Goal: Task Accomplishment & Management: Complete application form

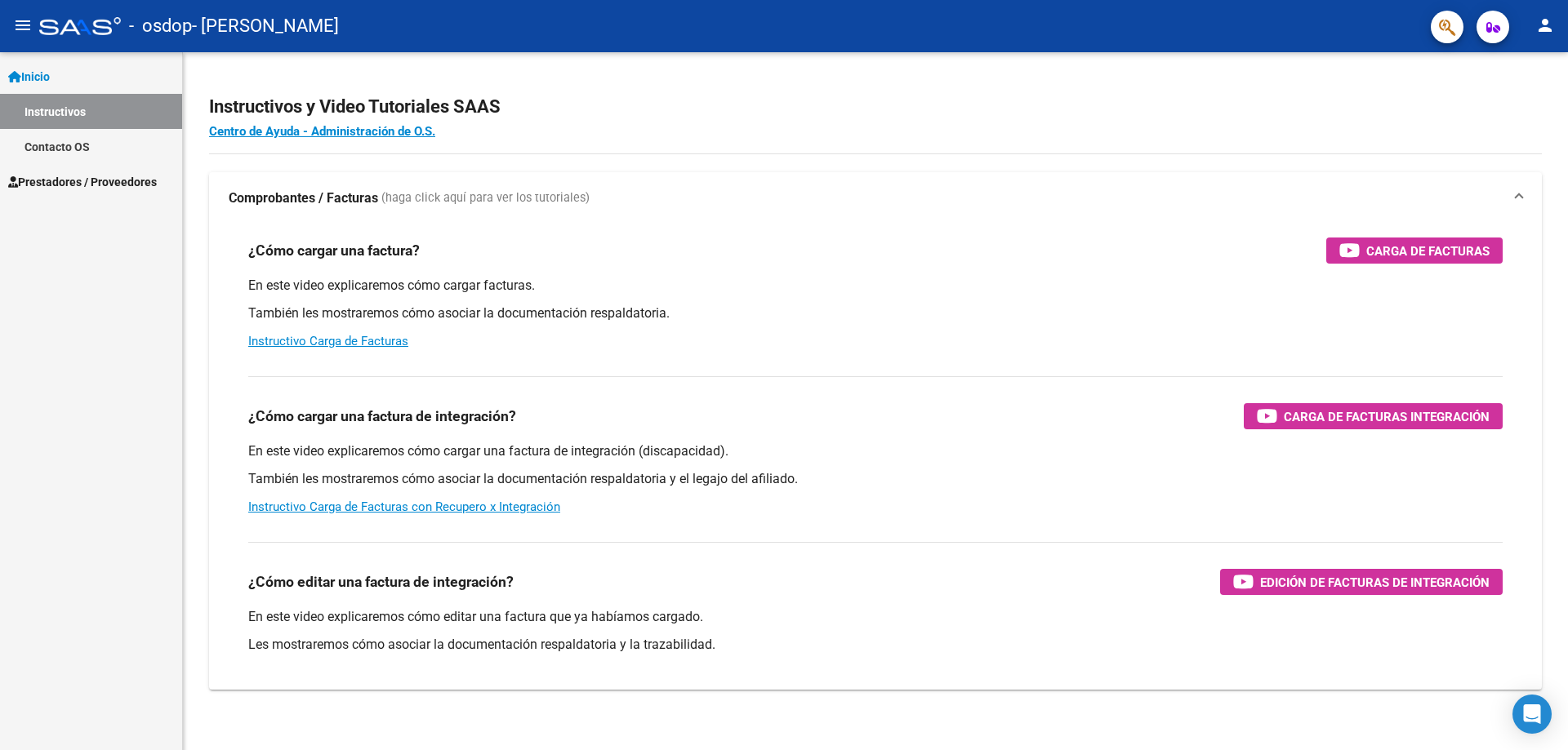
click at [94, 182] on span "Prestadores / Proveedores" at bounding box center [82, 182] width 148 height 18
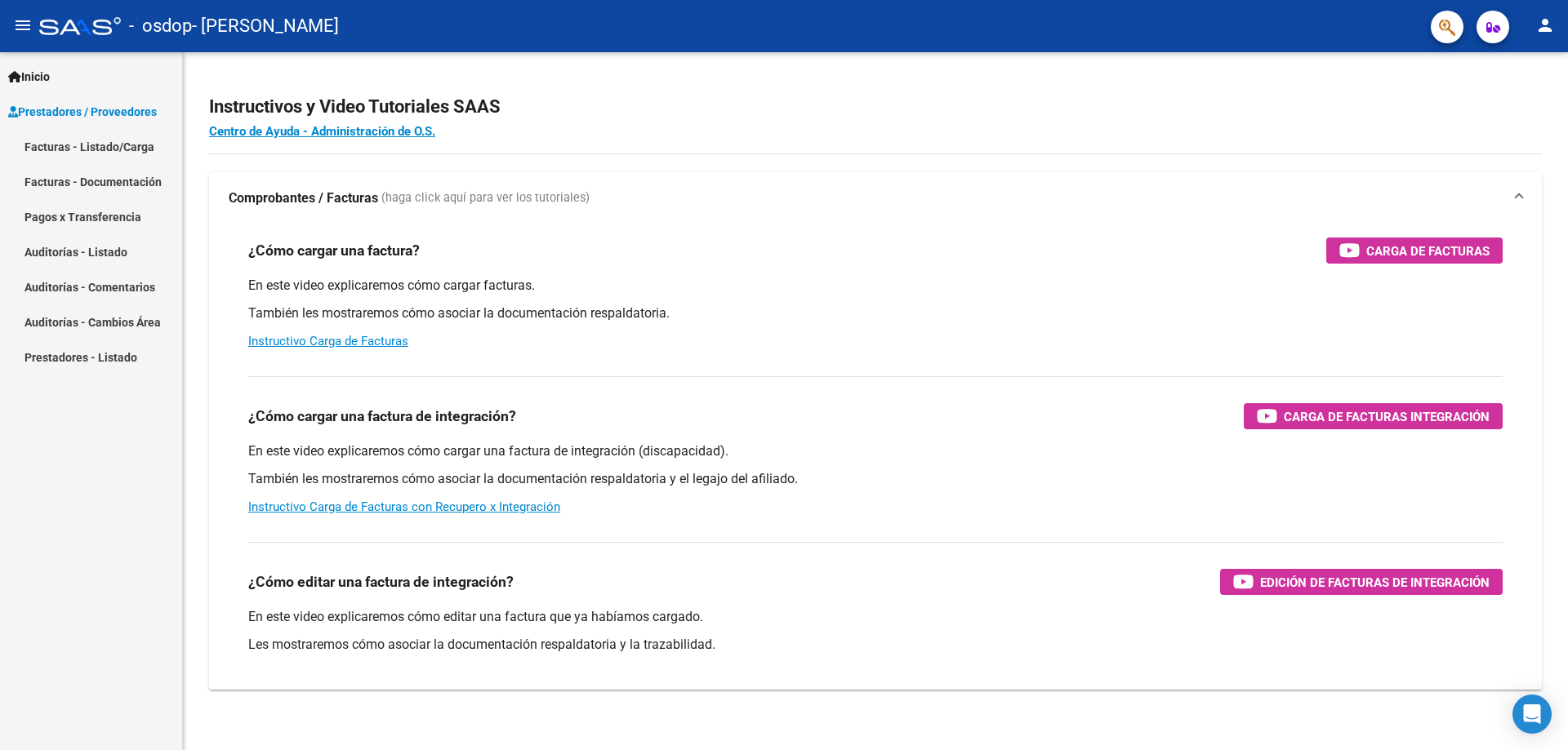
click at [100, 141] on link "Facturas - Listado/Carga" at bounding box center [90, 146] width 182 height 35
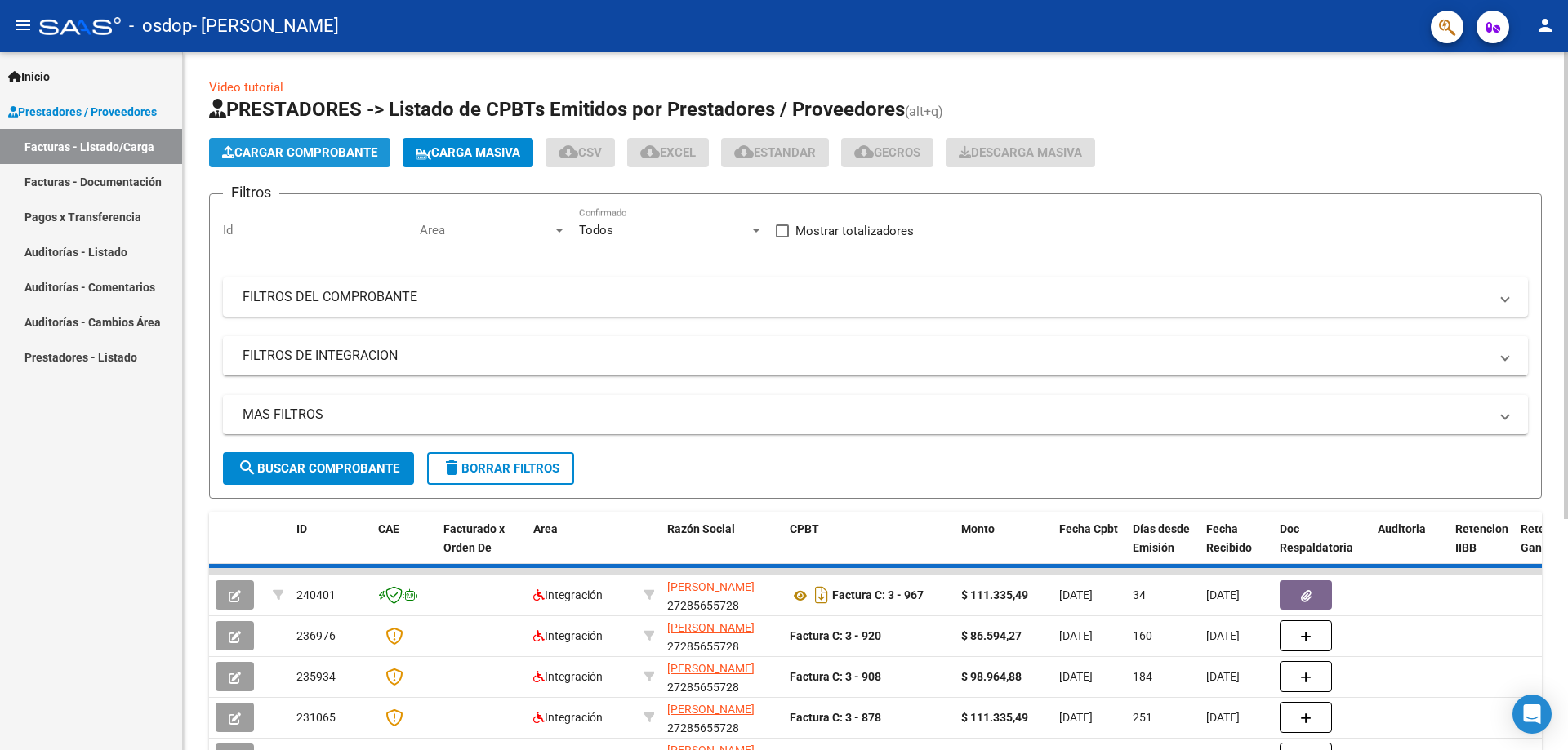
click at [288, 150] on span "Cargar Comprobante" at bounding box center [299, 153] width 155 height 15
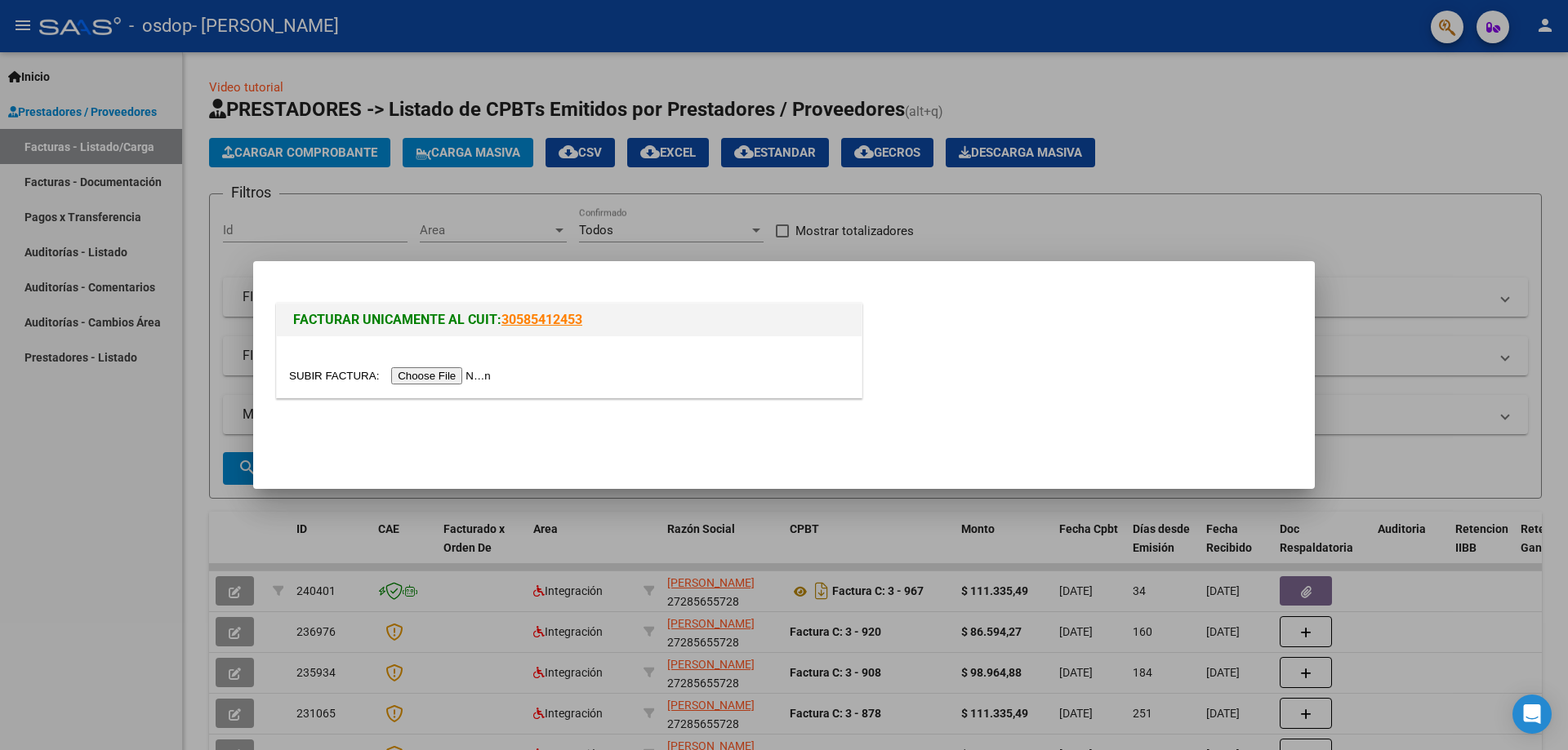
click at [436, 377] on input "file" at bounding box center [392, 376] width 207 height 17
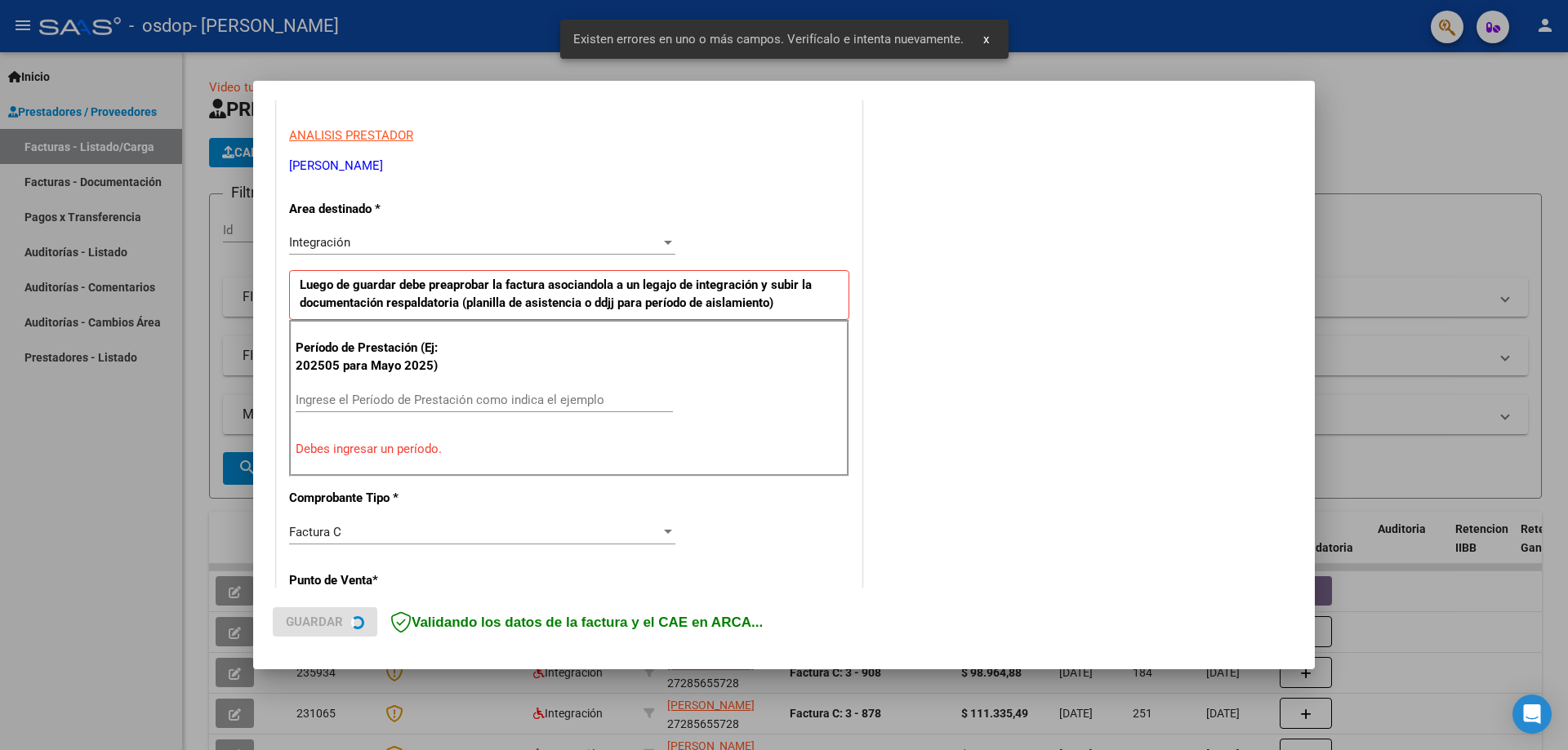
scroll to position [294, 0]
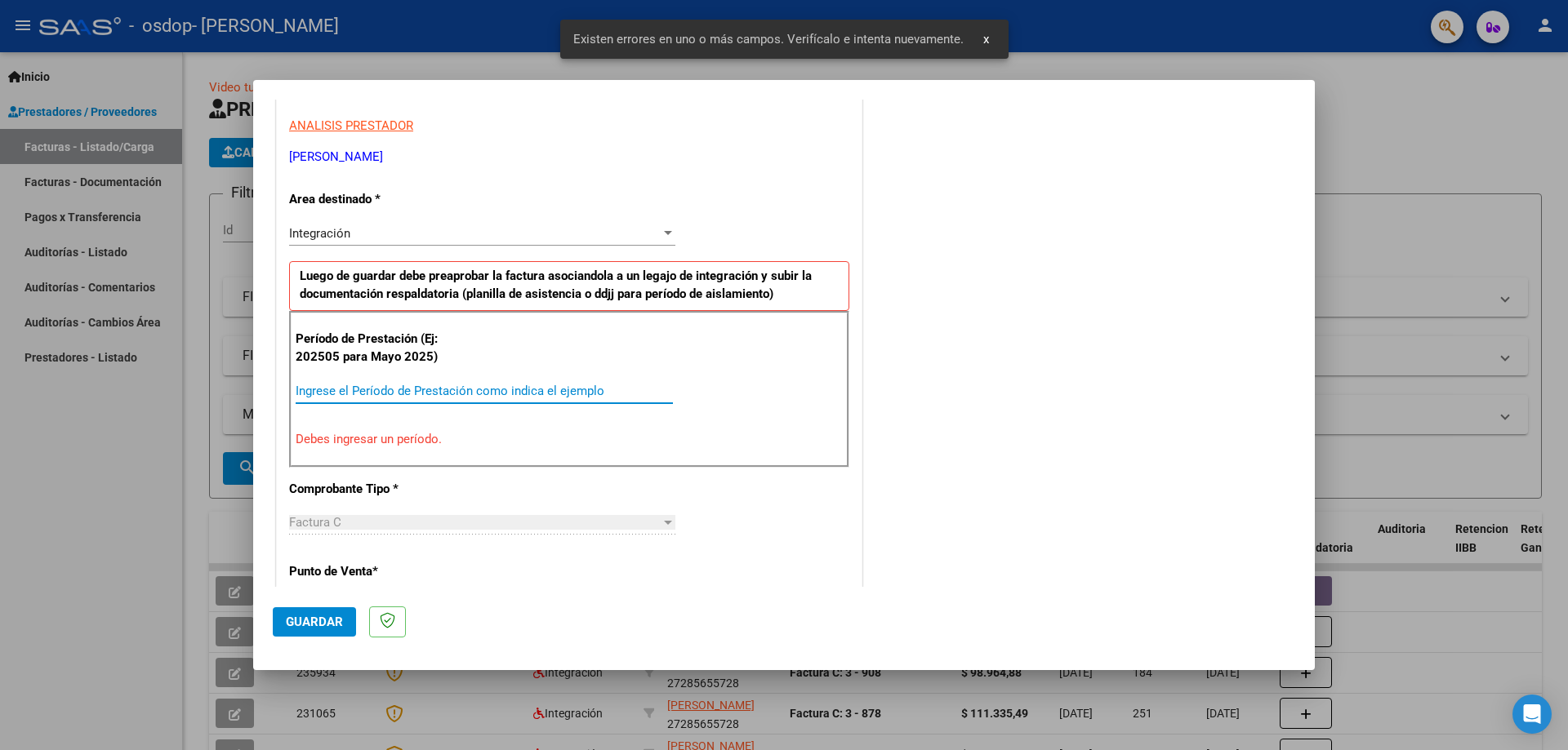
click at [333, 389] on input "Ingrese el Período de Prestación como indica el ejemplo" at bounding box center [484, 391] width 377 height 15
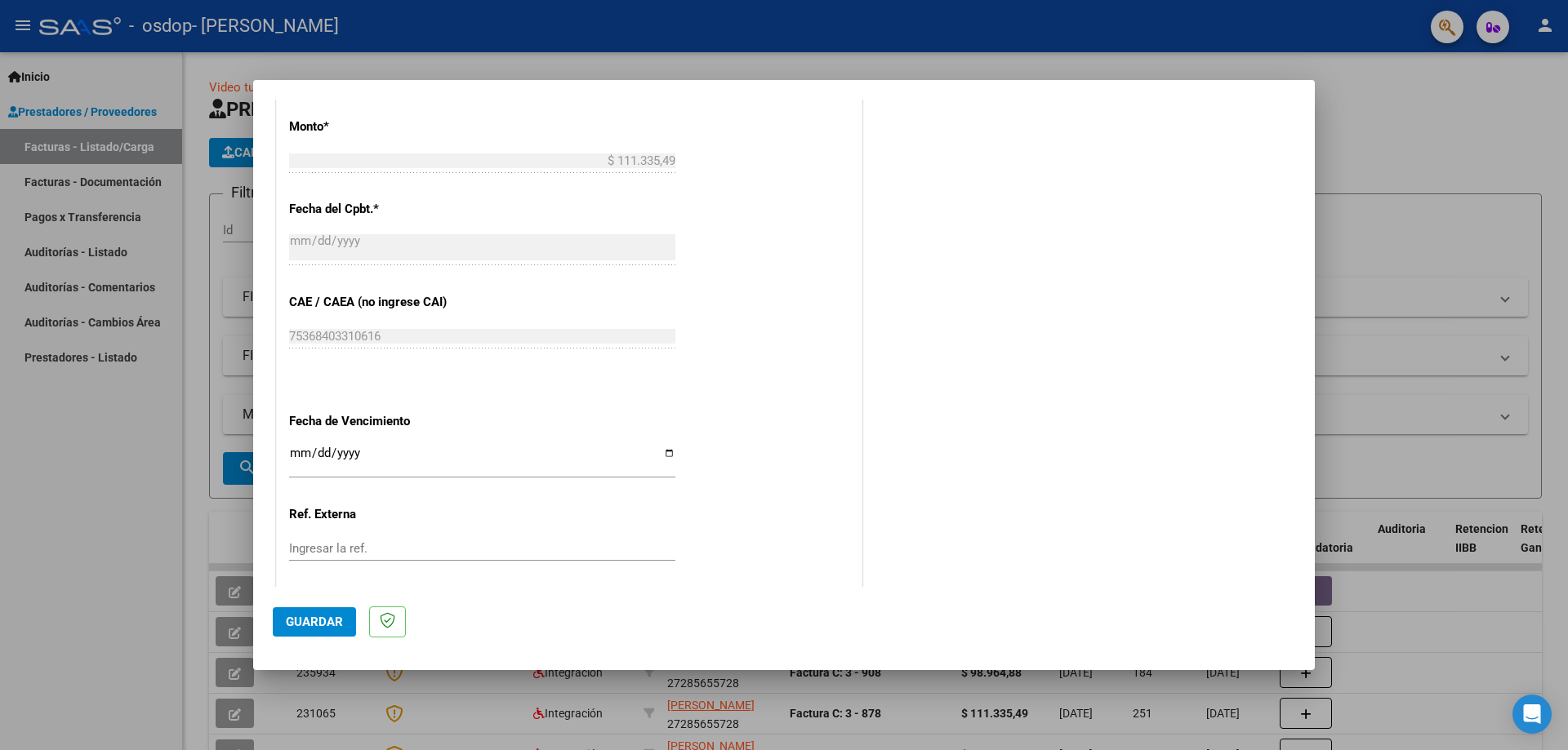
scroll to position [947, 0]
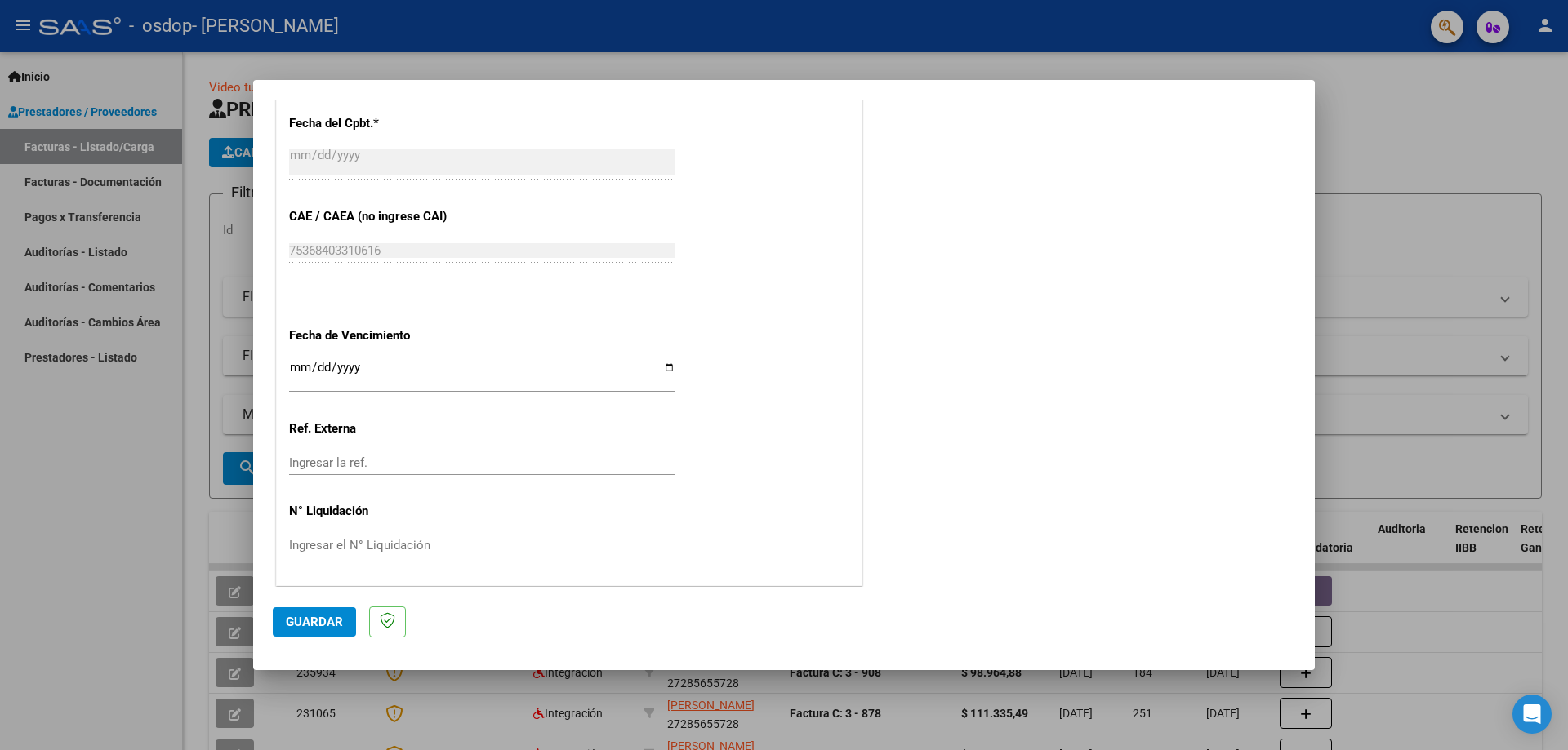
type input "202508"
click at [666, 367] on input "Ingresar la fecha" at bounding box center [482, 373] width 386 height 26
type input "[DATE]"
click at [319, 626] on span "Guardar" at bounding box center [314, 622] width 57 height 15
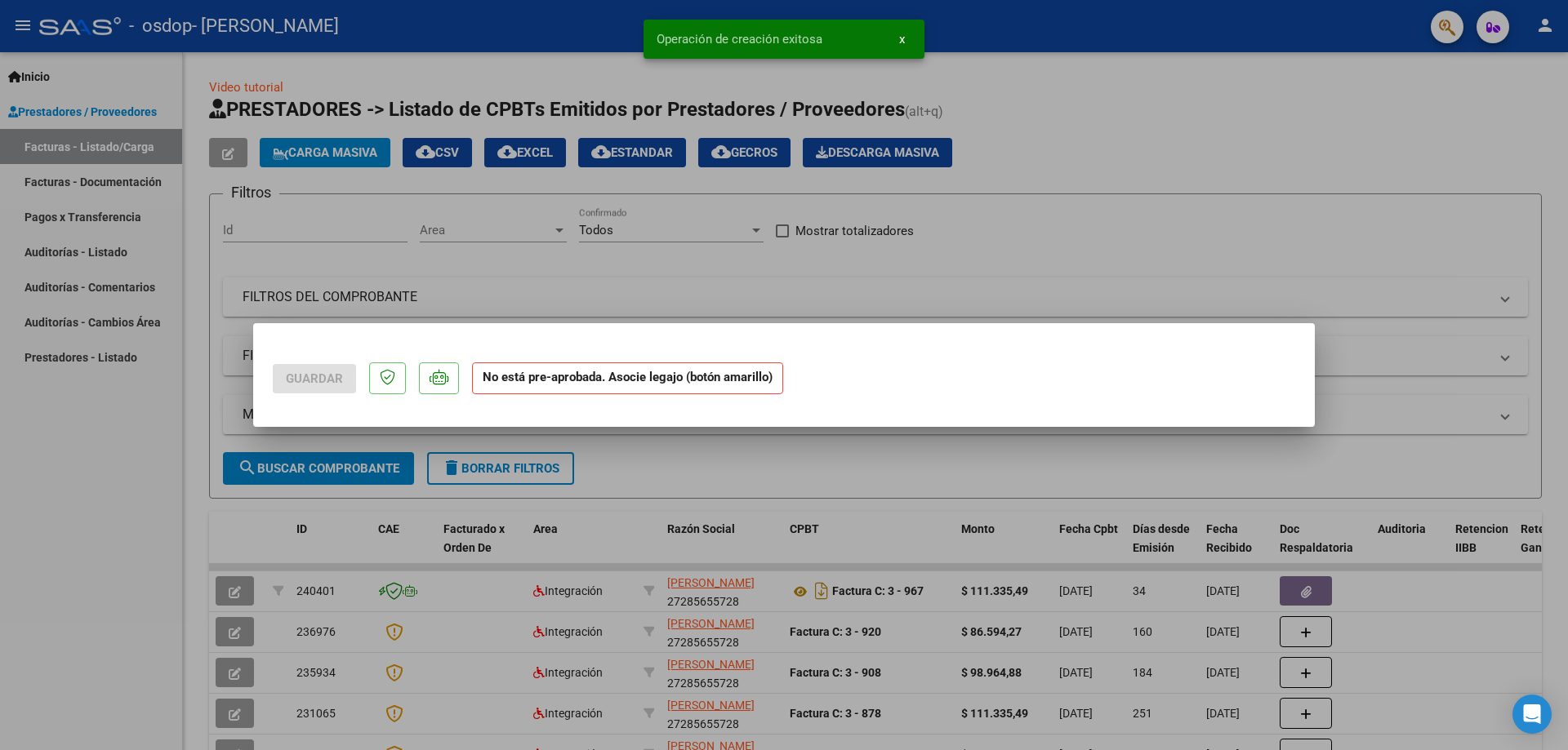
scroll to position [0, 0]
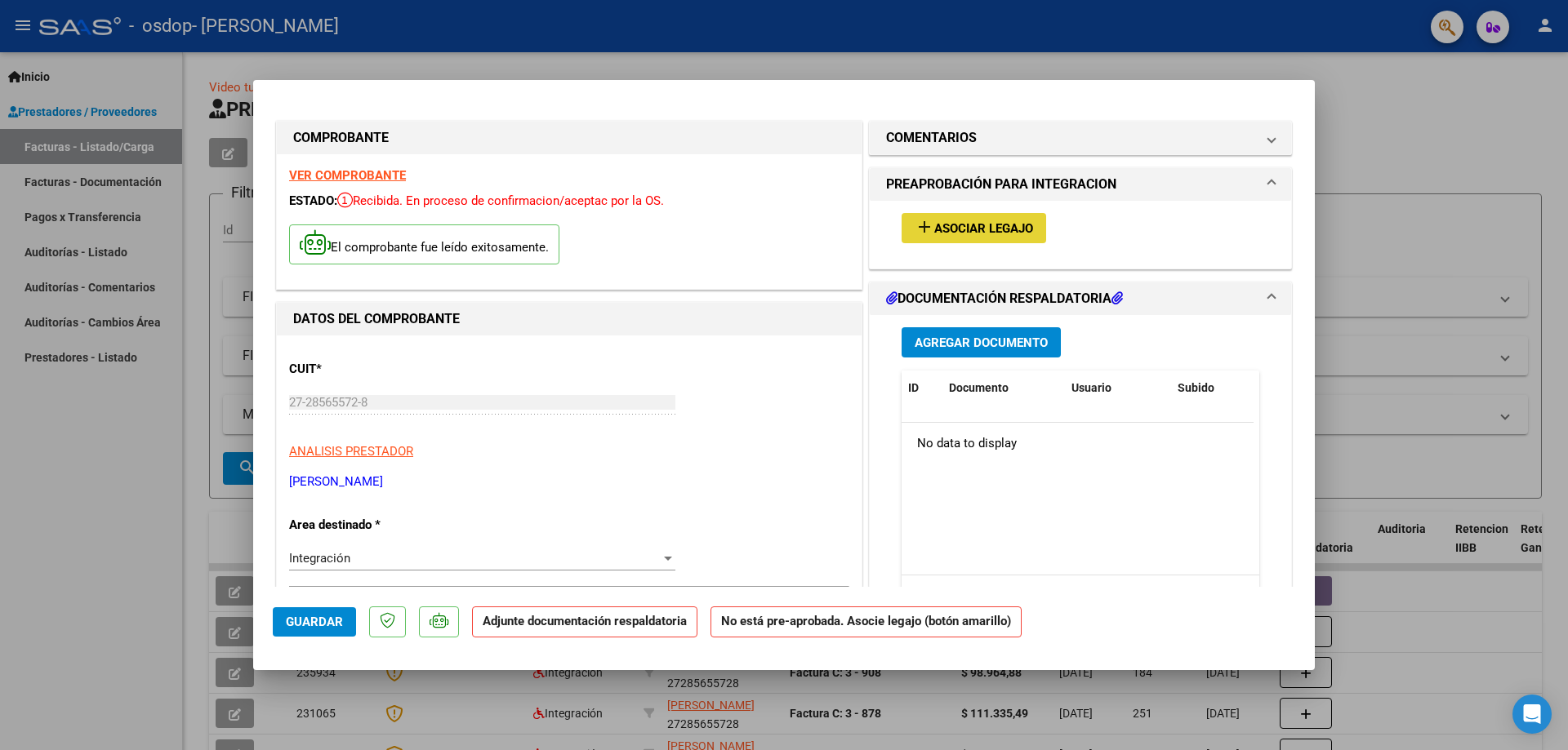
click at [994, 233] on span "Asociar Legajo" at bounding box center [983, 229] width 99 height 15
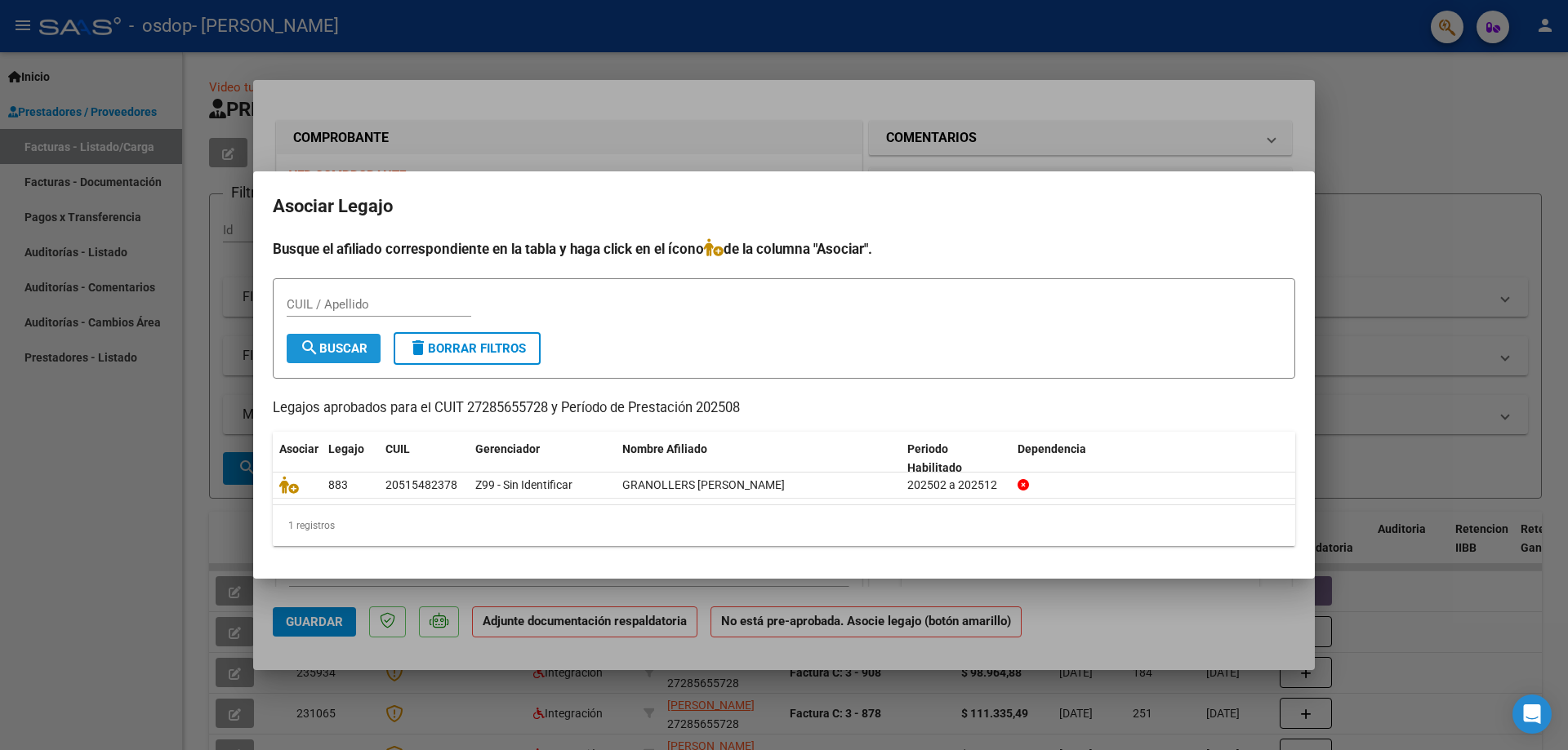
click at [336, 342] on span "search Buscar" at bounding box center [333, 349] width 68 height 15
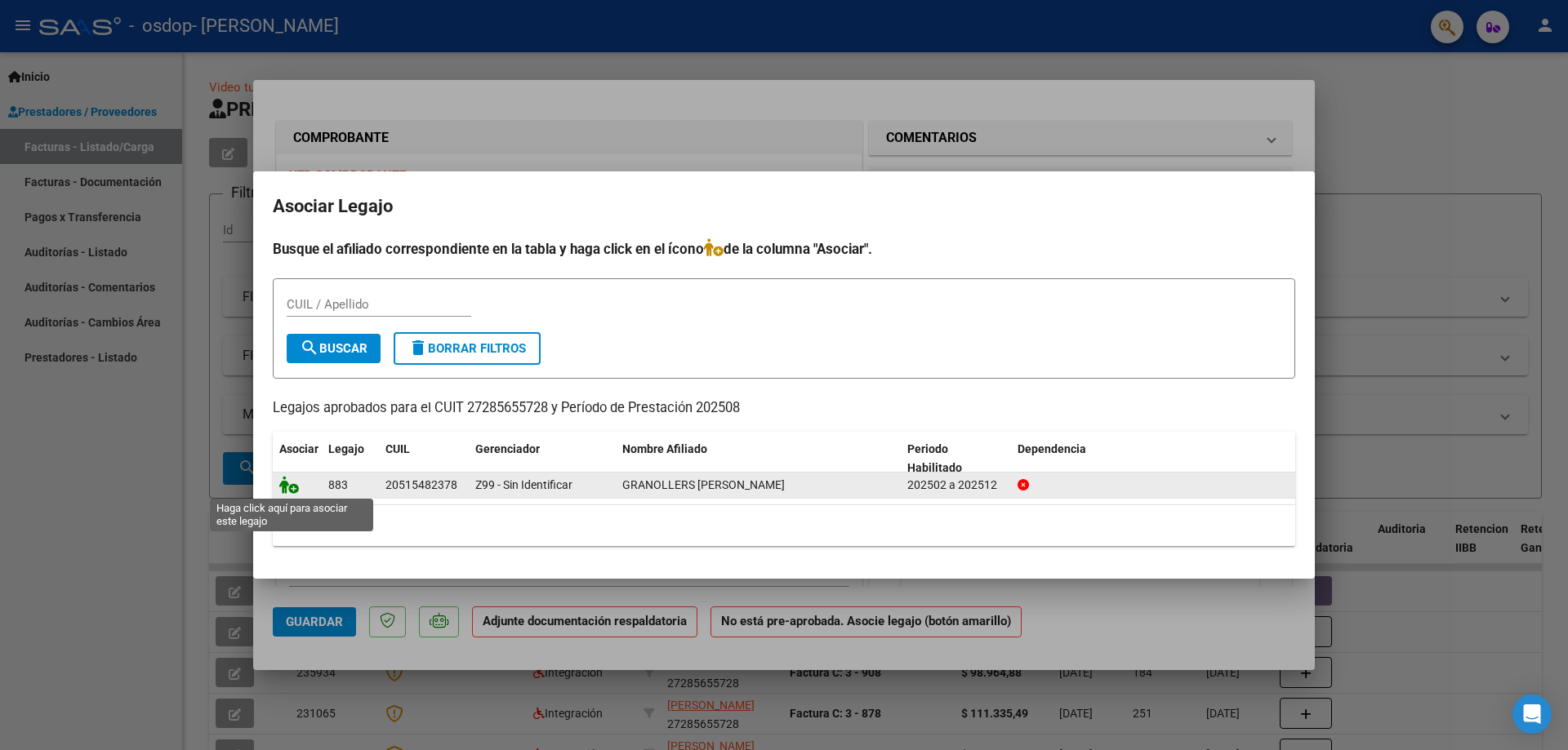
click at [291, 479] on icon at bounding box center [288, 484] width 19 height 18
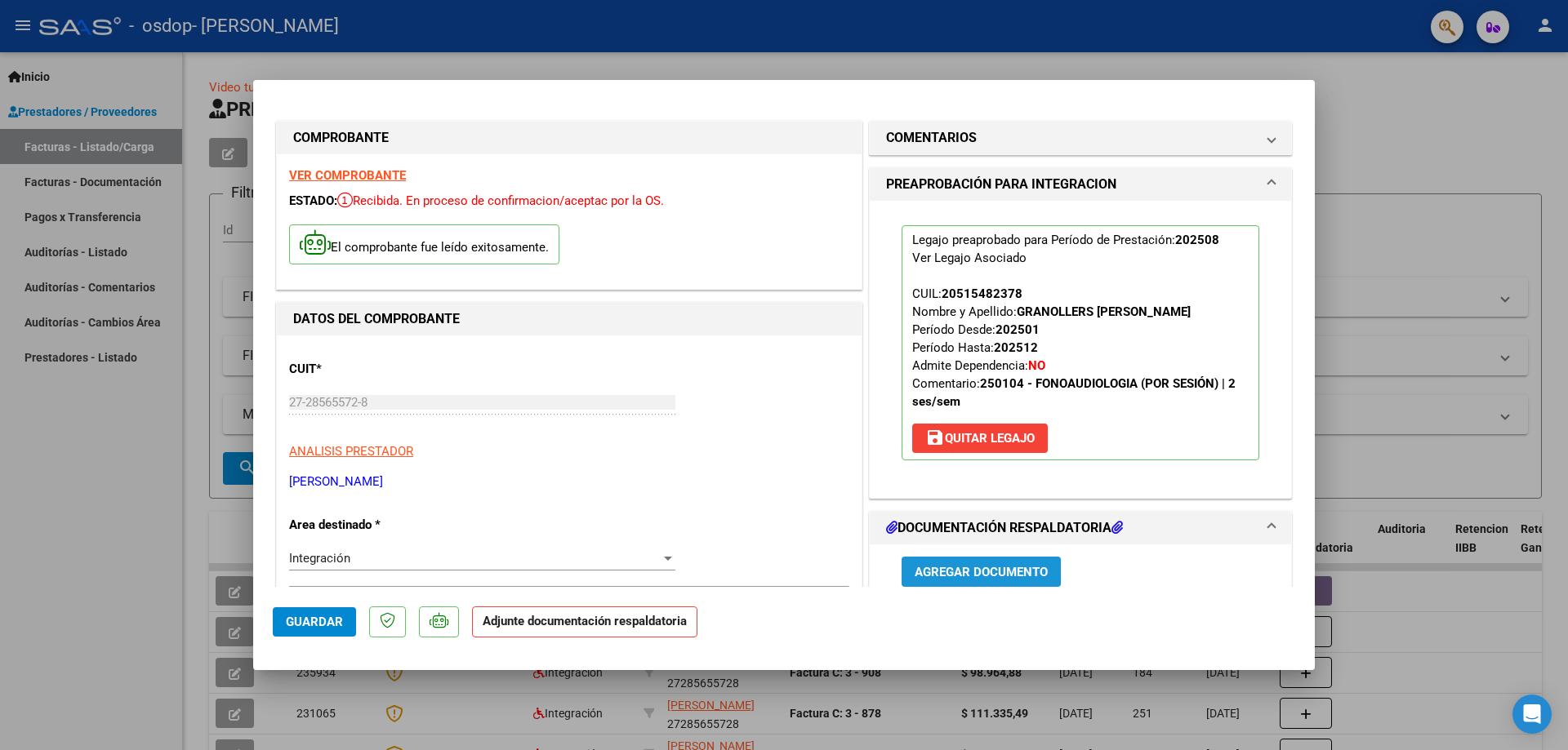
click at [923, 563] on button "Agregar Documento" at bounding box center [981, 572] width 159 height 30
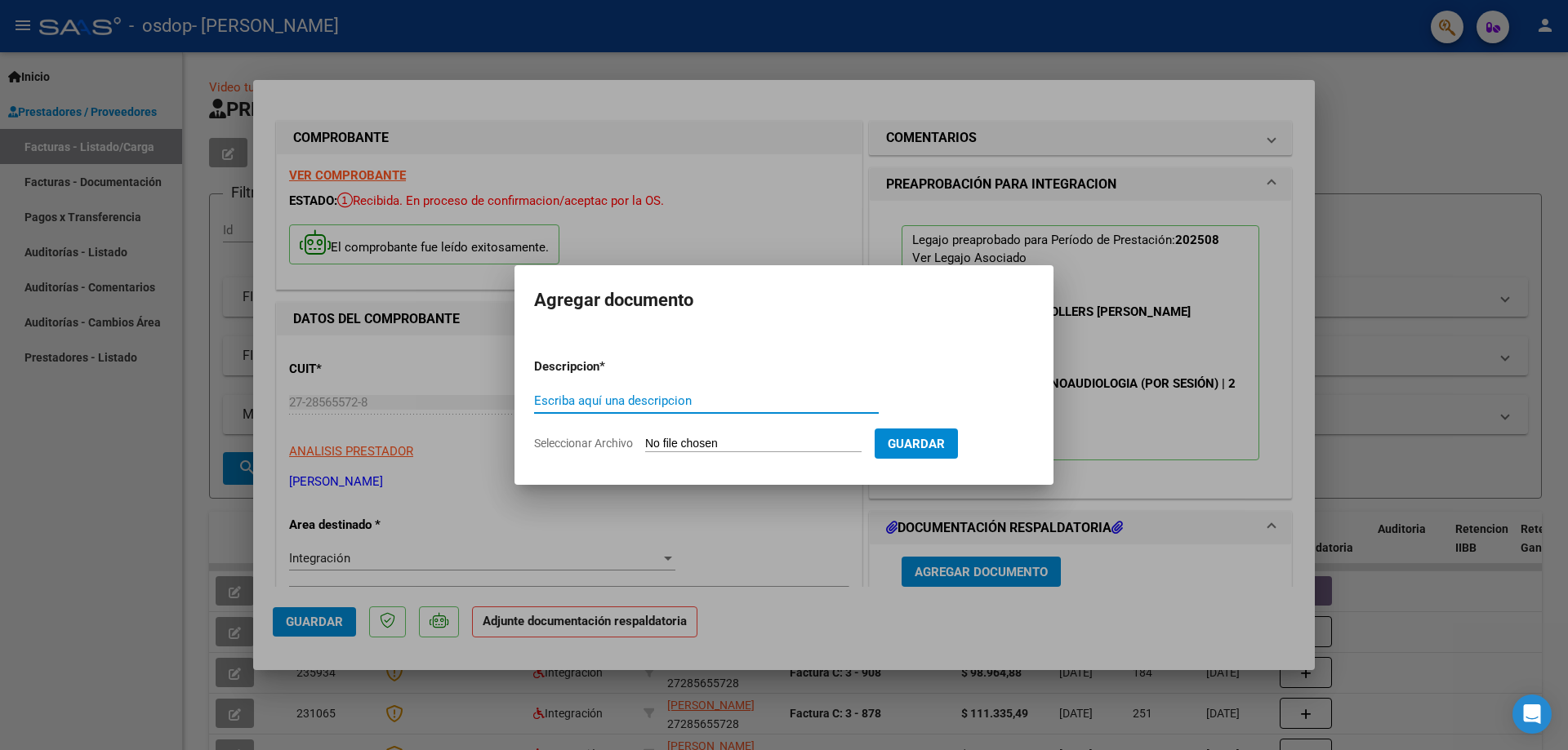
click at [668, 399] on input "Escriba aquí una descripcion" at bounding box center [706, 401] width 344 height 15
type input "Planilla de asistencia"
click at [603, 437] on span "Seleccionar Archivo" at bounding box center [584, 444] width 99 height 13
click at [645, 437] on input "Seleccionar Archivo" at bounding box center [753, 444] width 216 height 16
type input "C:\fakepath\Planilla Granollers (1).pdf"
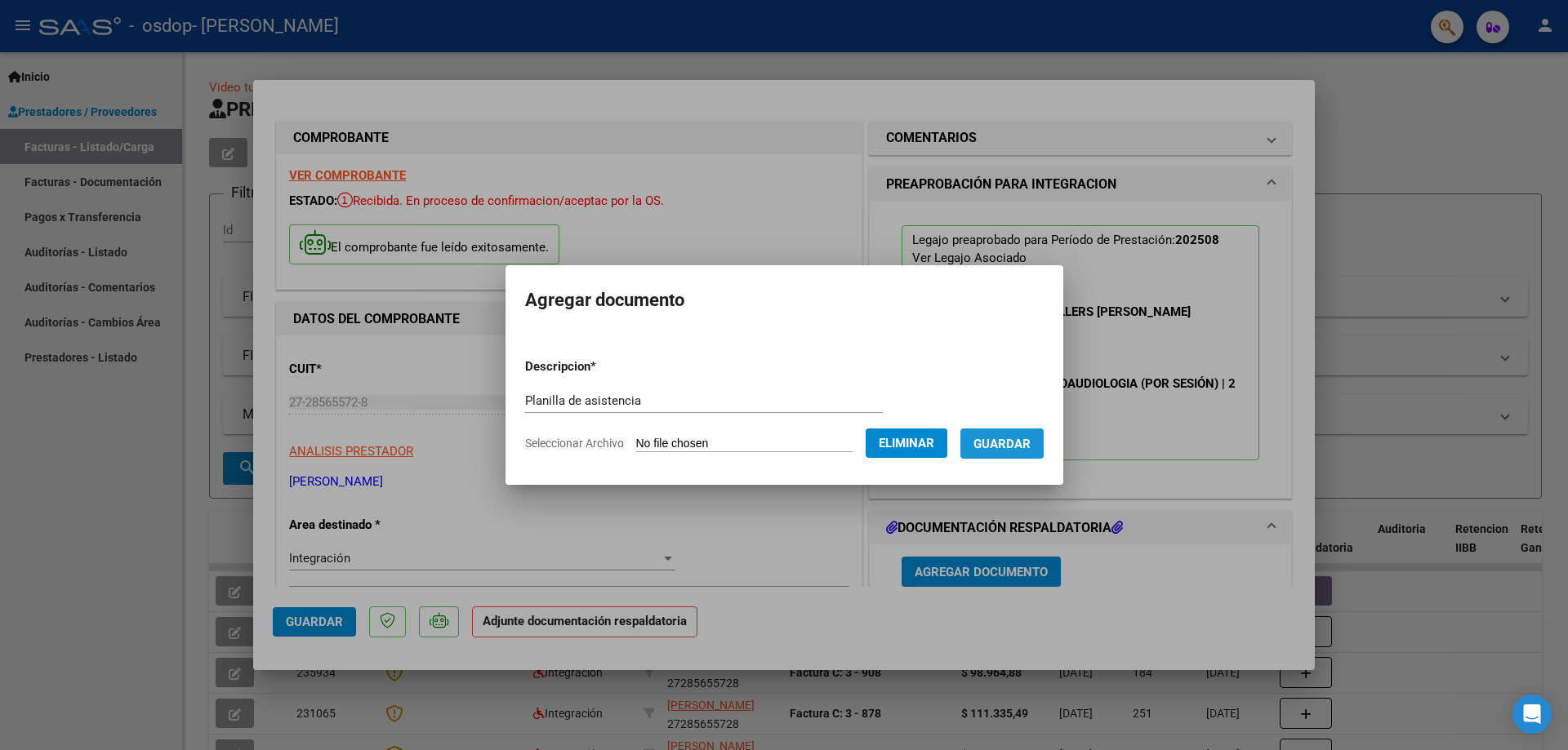
click at [1025, 441] on span "Guardar" at bounding box center [1002, 444] width 57 height 15
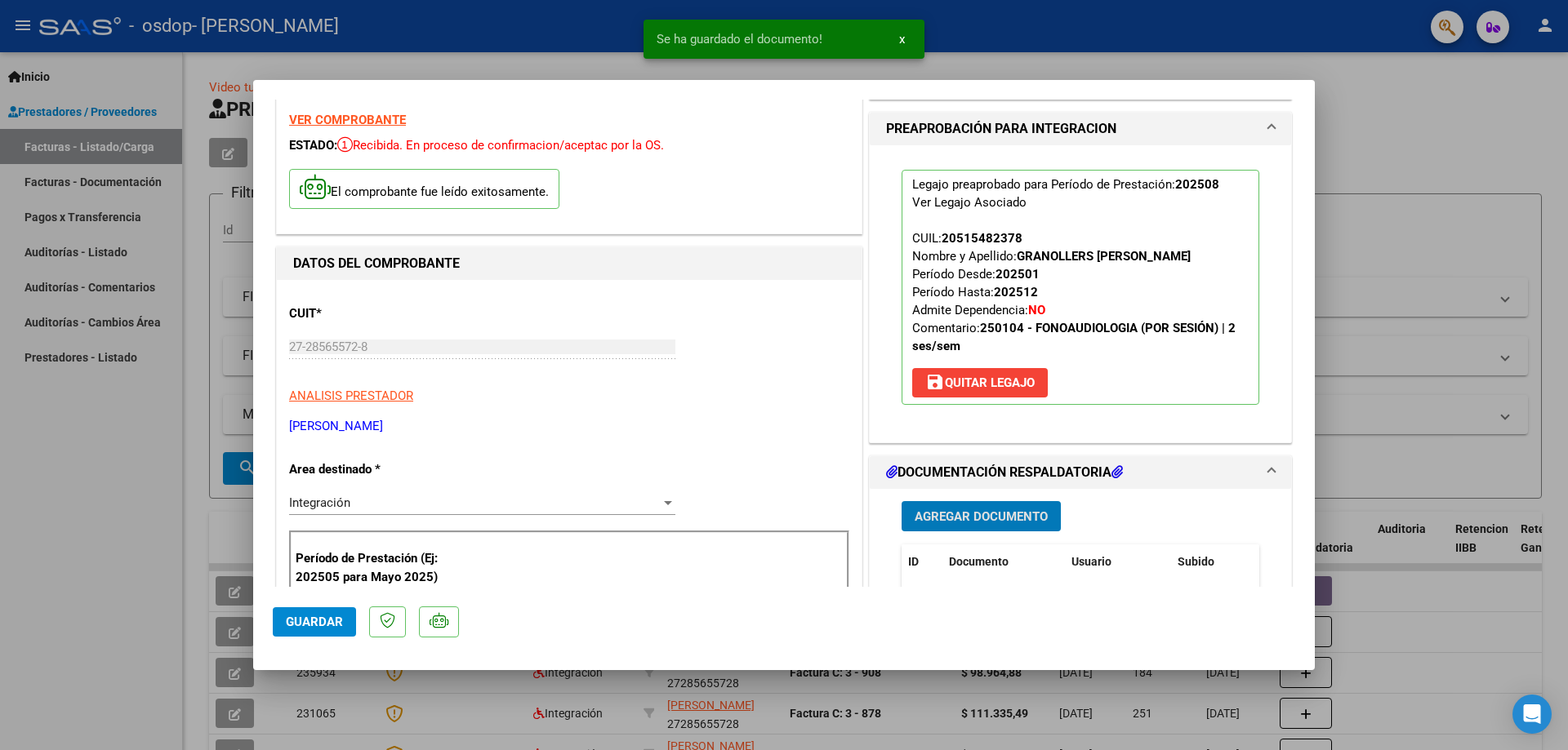
scroll to position [245, 0]
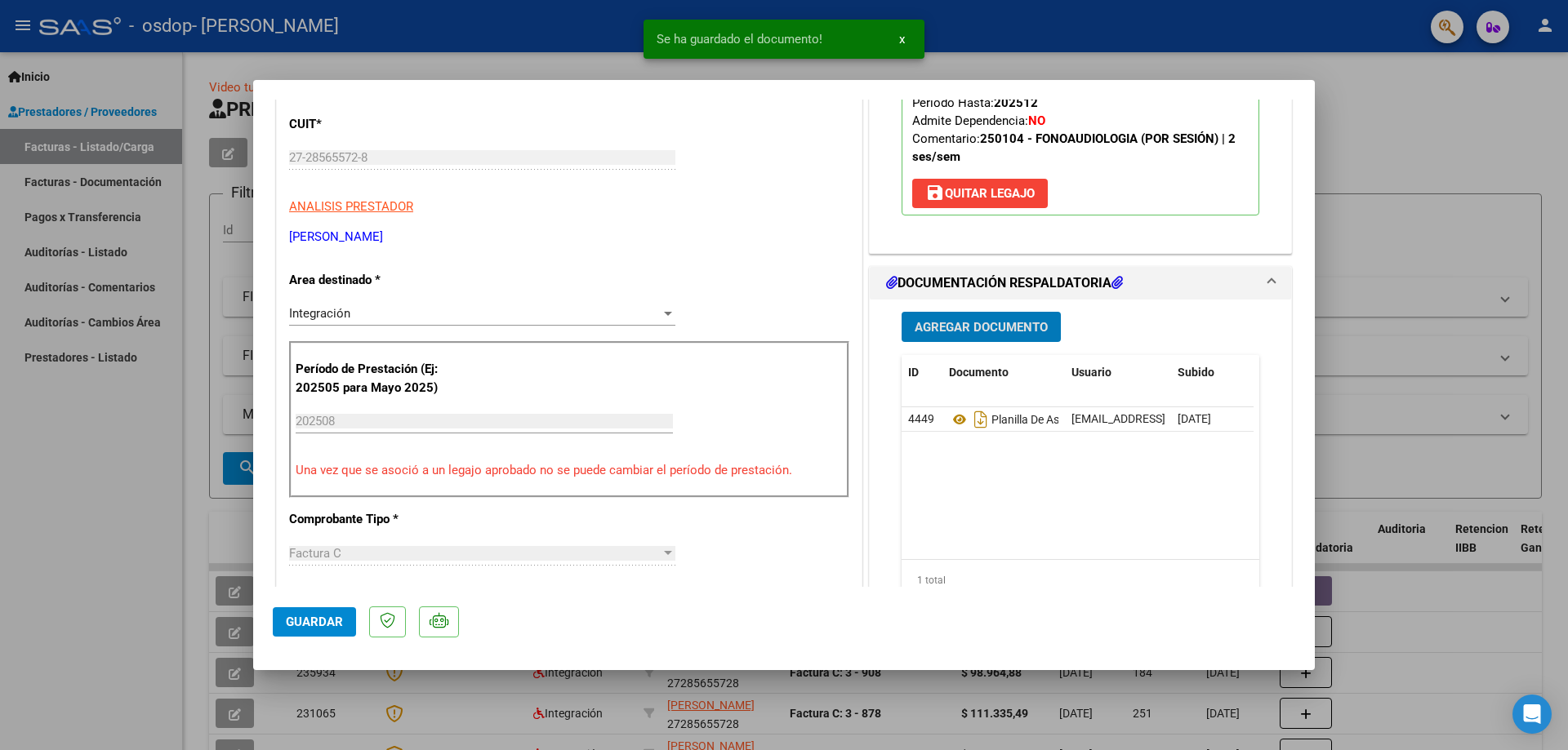
click at [969, 322] on span "Agregar Documento" at bounding box center [981, 327] width 133 height 15
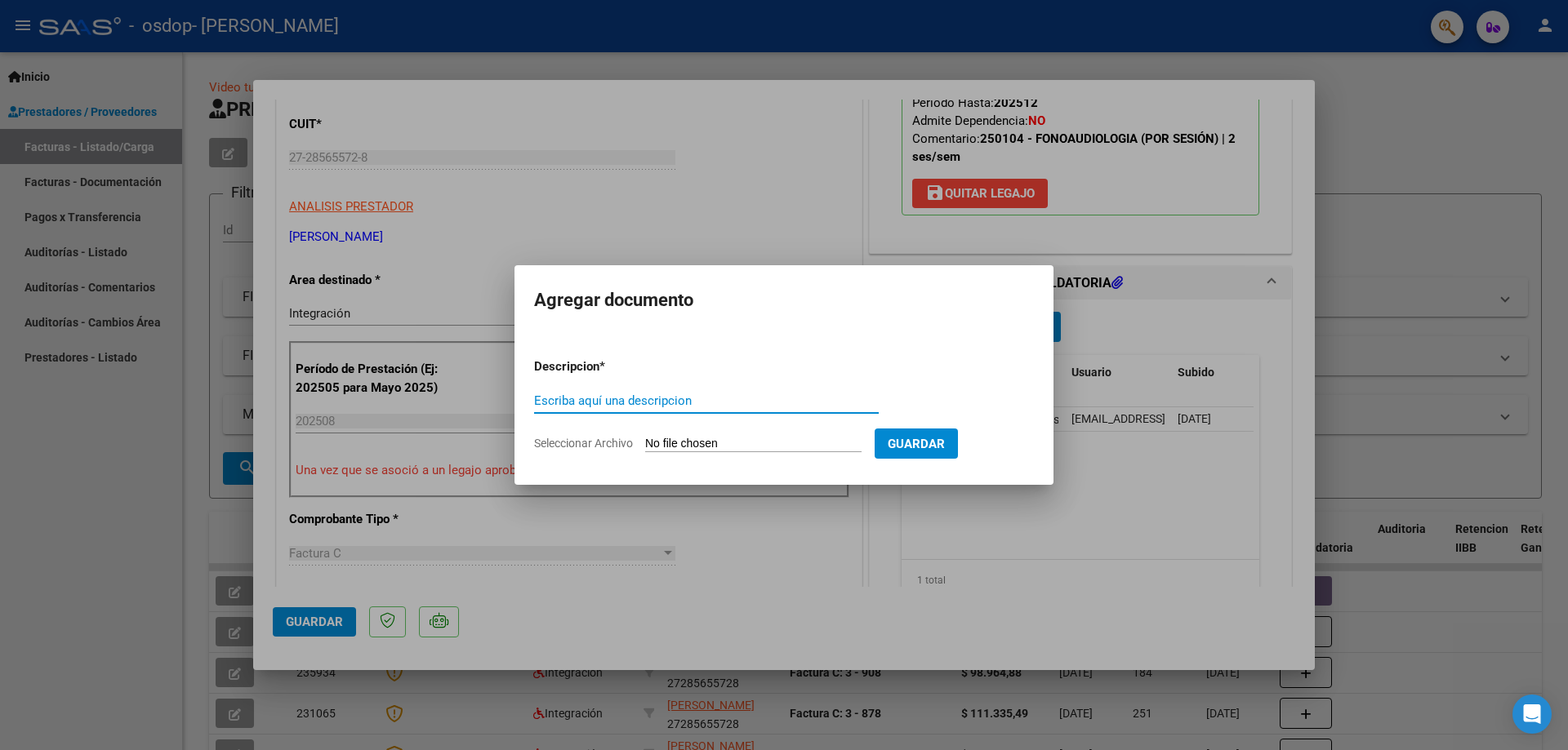
click at [580, 398] on input "Escriba aquí una descripcion" at bounding box center [706, 401] width 344 height 15
type input "autorización tratamiento"
click at [598, 443] on span "Seleccionar Archivo" at bounding box center [584, 444] width 99 height 13
click at [645, 443] on input "Seleccionar Archivo" at bounding box center [753, 444] width 216 height 16
type input "C:\fakepath\Autorización Granollers 2025.docx"
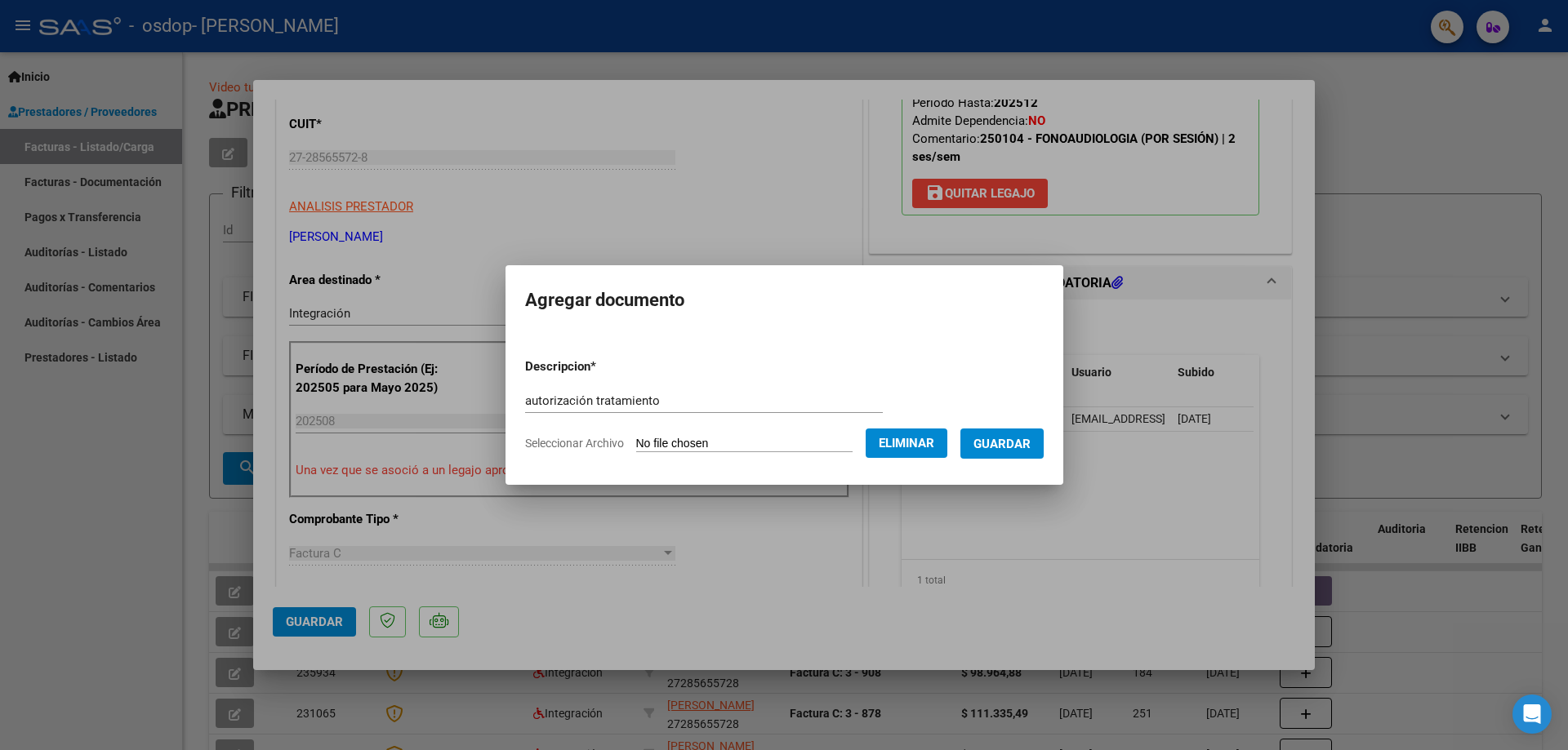
click at [1016, 438] on span "Guardar" at bounding box center [1002, 444] width 57 height 15
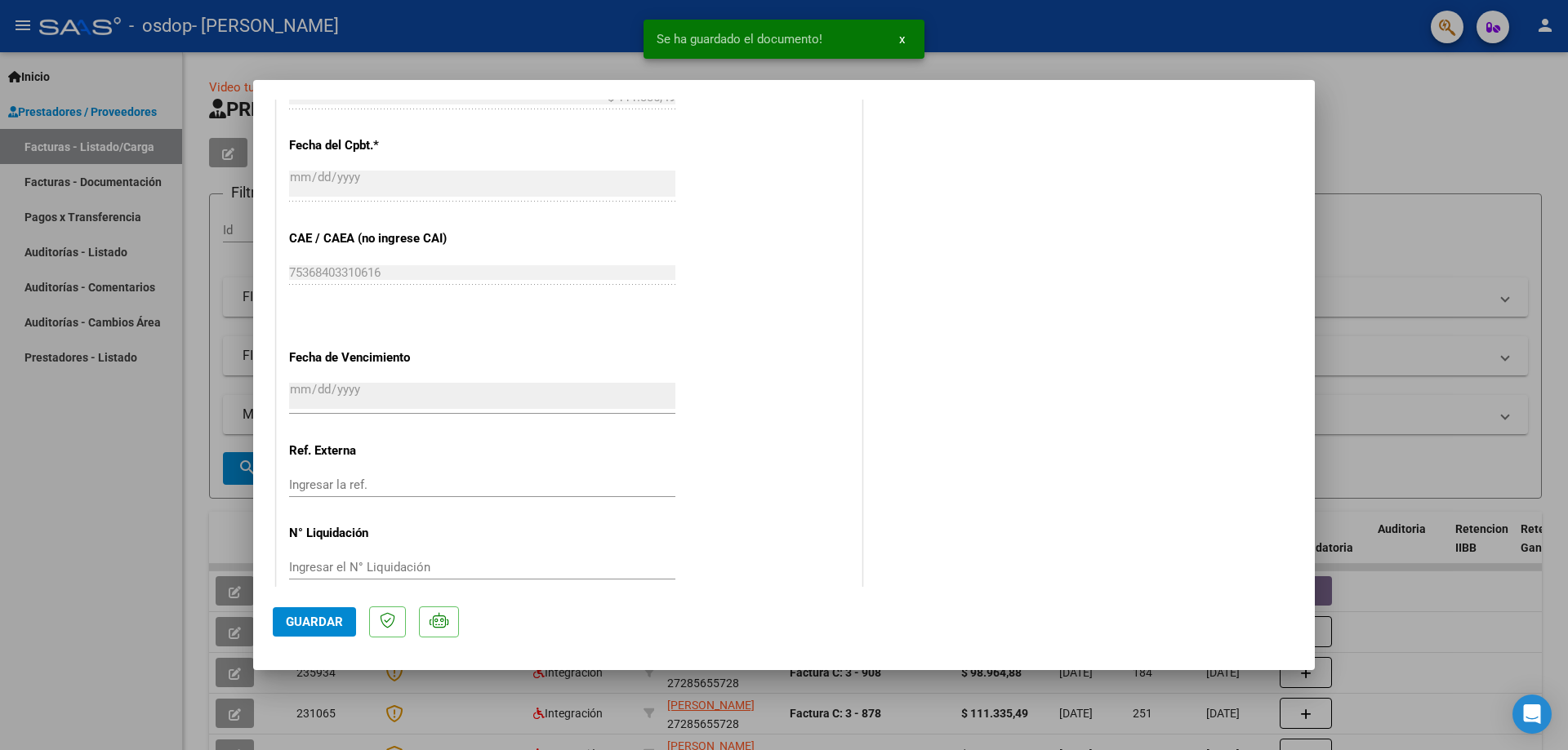
scroll to position [973, 0]
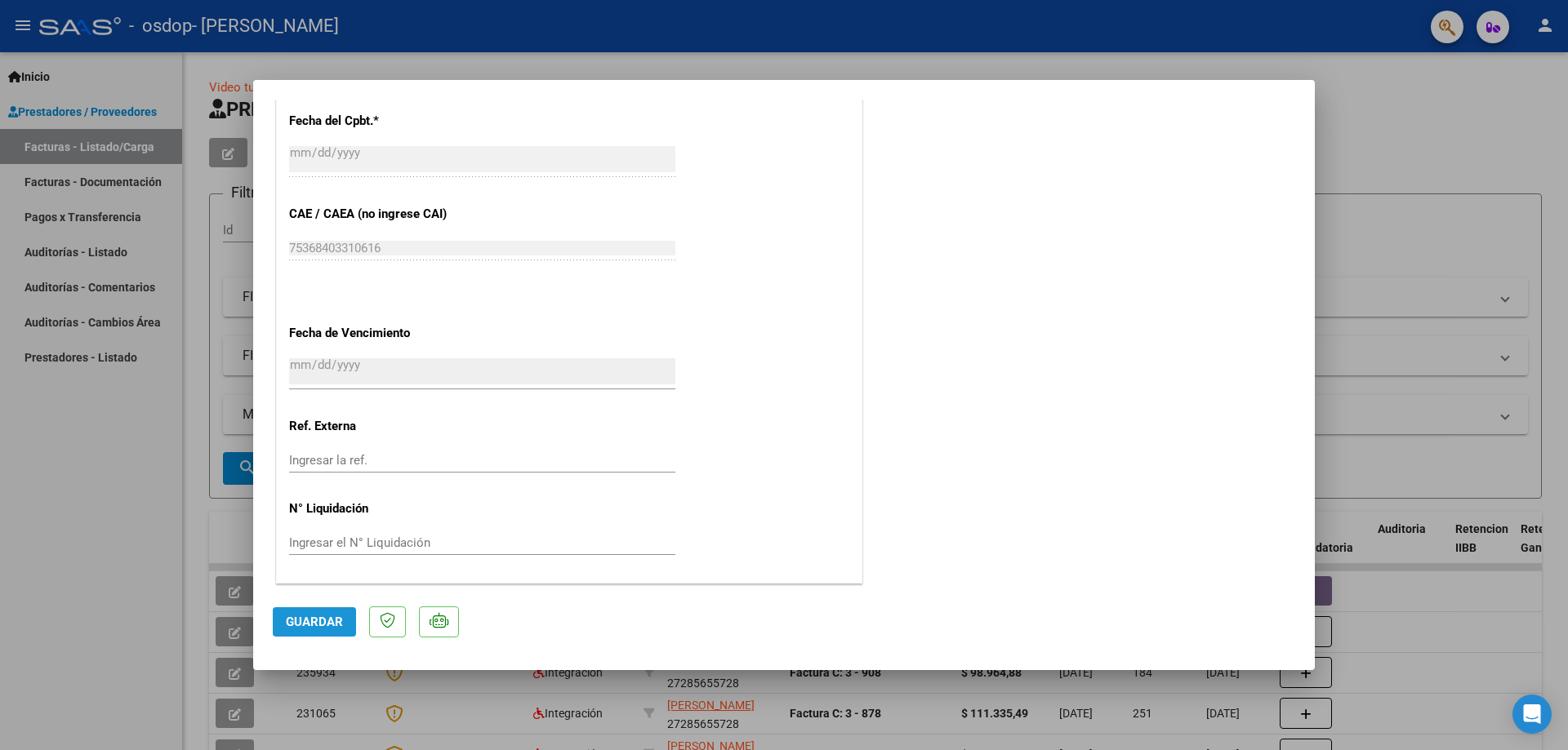
click at [331, 619] on span "Guardar" at bounding box center [314, 622] width 57 height 15
click at [312, 635] on button "Guardar" at bounding box center [314, 621] width 83 height 29
click at [1423, 141] on div at bounding box center [784, 375] width 1568 height 750
type input "$ 0,00"
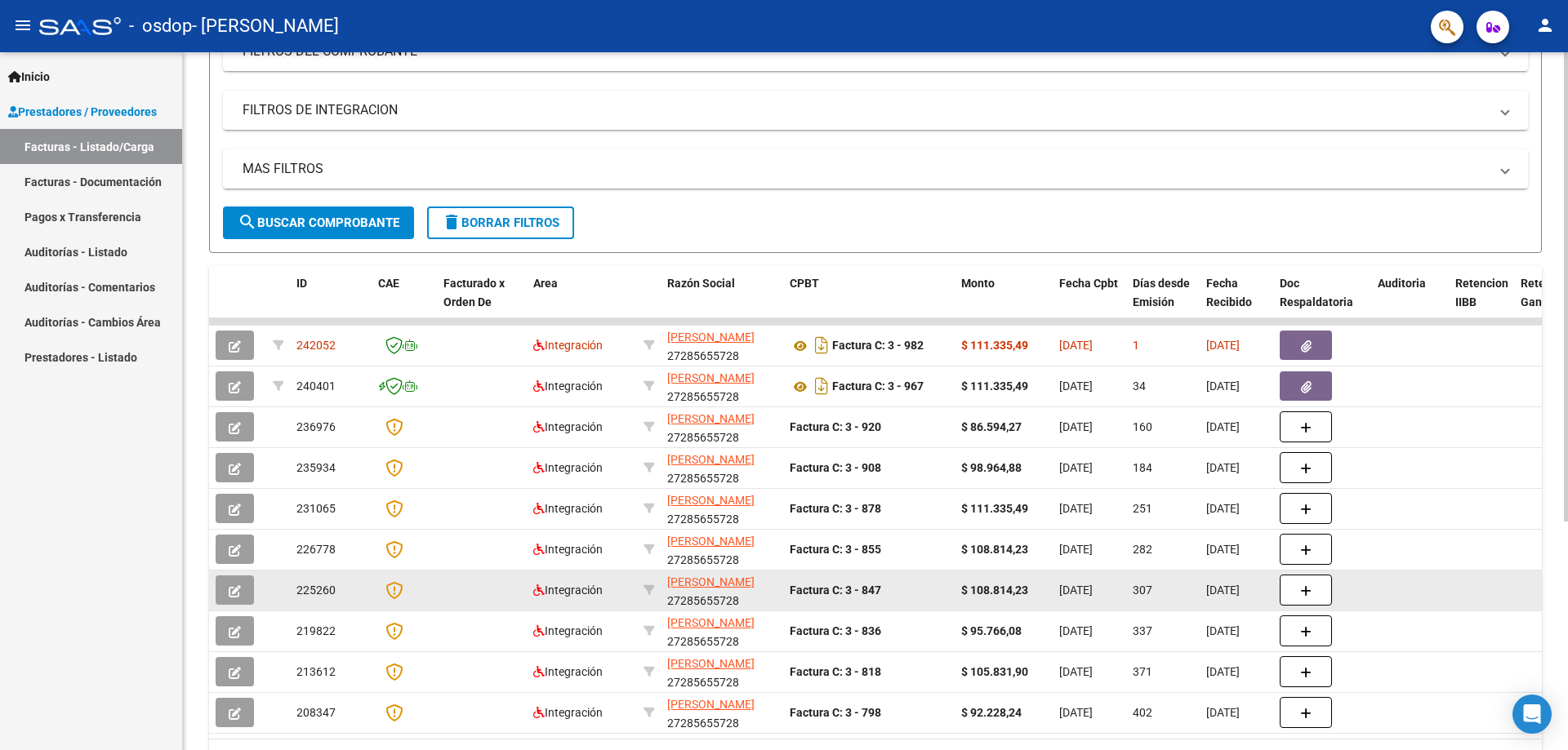
scroll to position [326, 0]
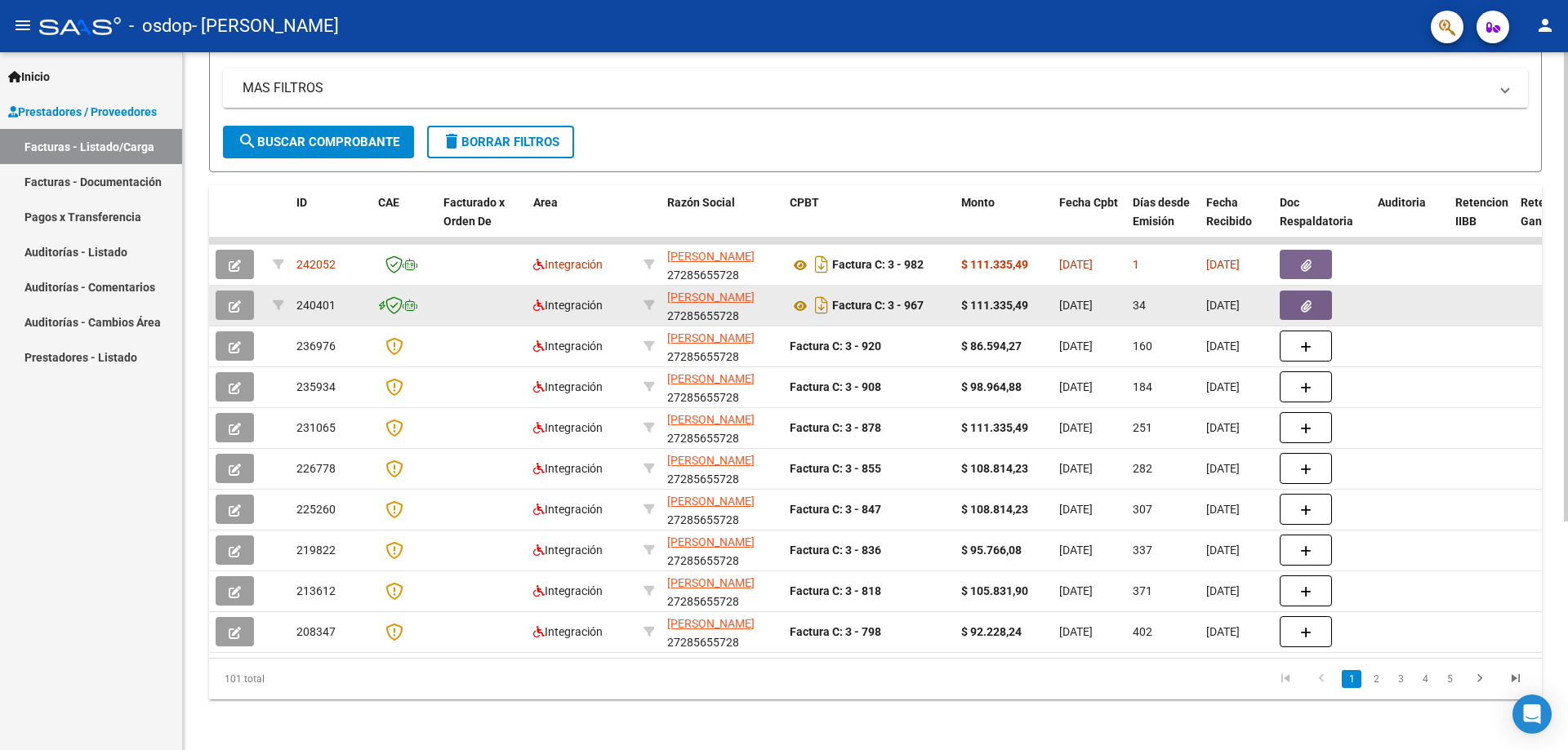
click at [1175, 317] on datatable-body-cell "34" at bounding box center [1163, 306] width 74 height 40
